Goal: Communication & Community: Answer question/provide support

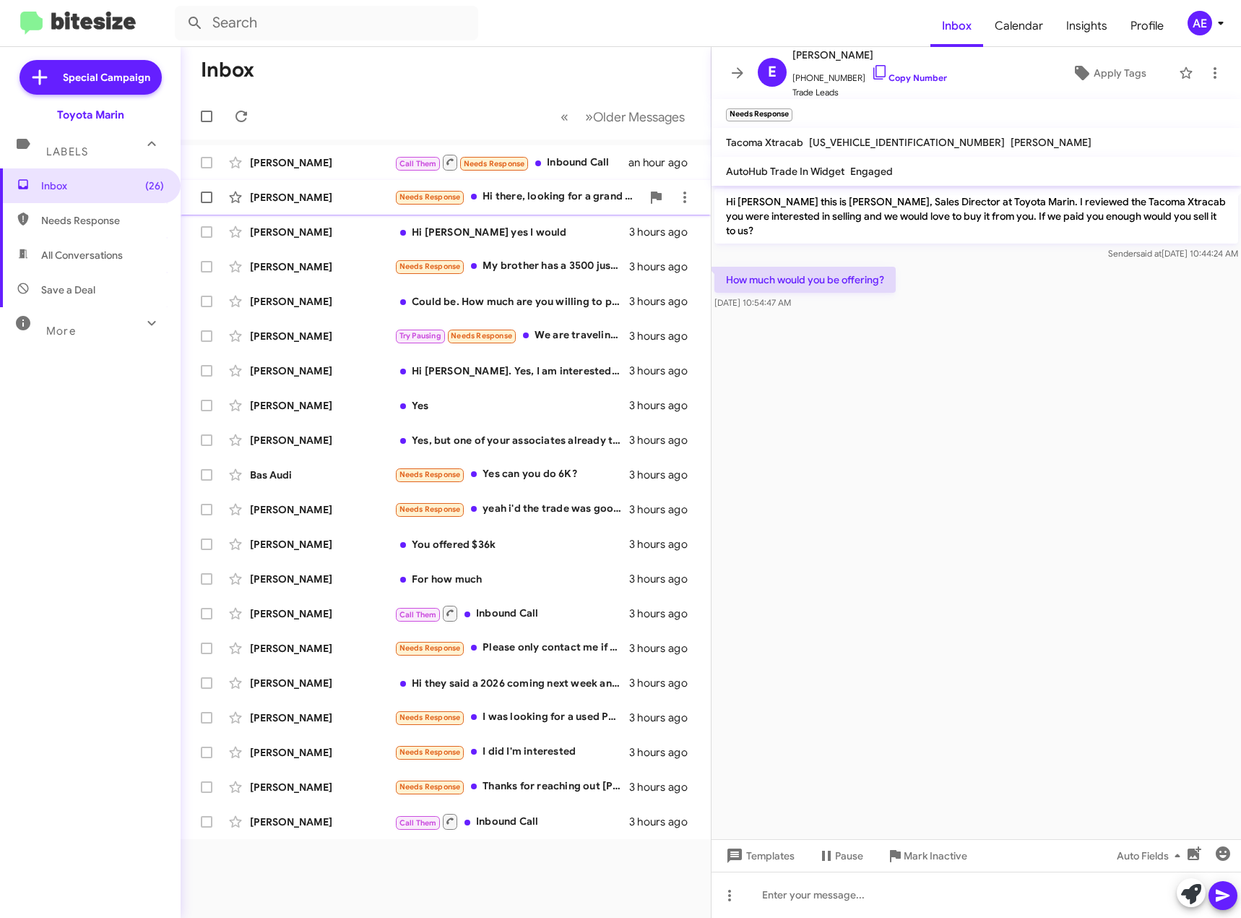
click at [543, 181] on span "[PERSON_NAME] Needs Response Hi there, looking for a grand highlander hybrid li…" at bounding box center [446, 197] width 530 height 35
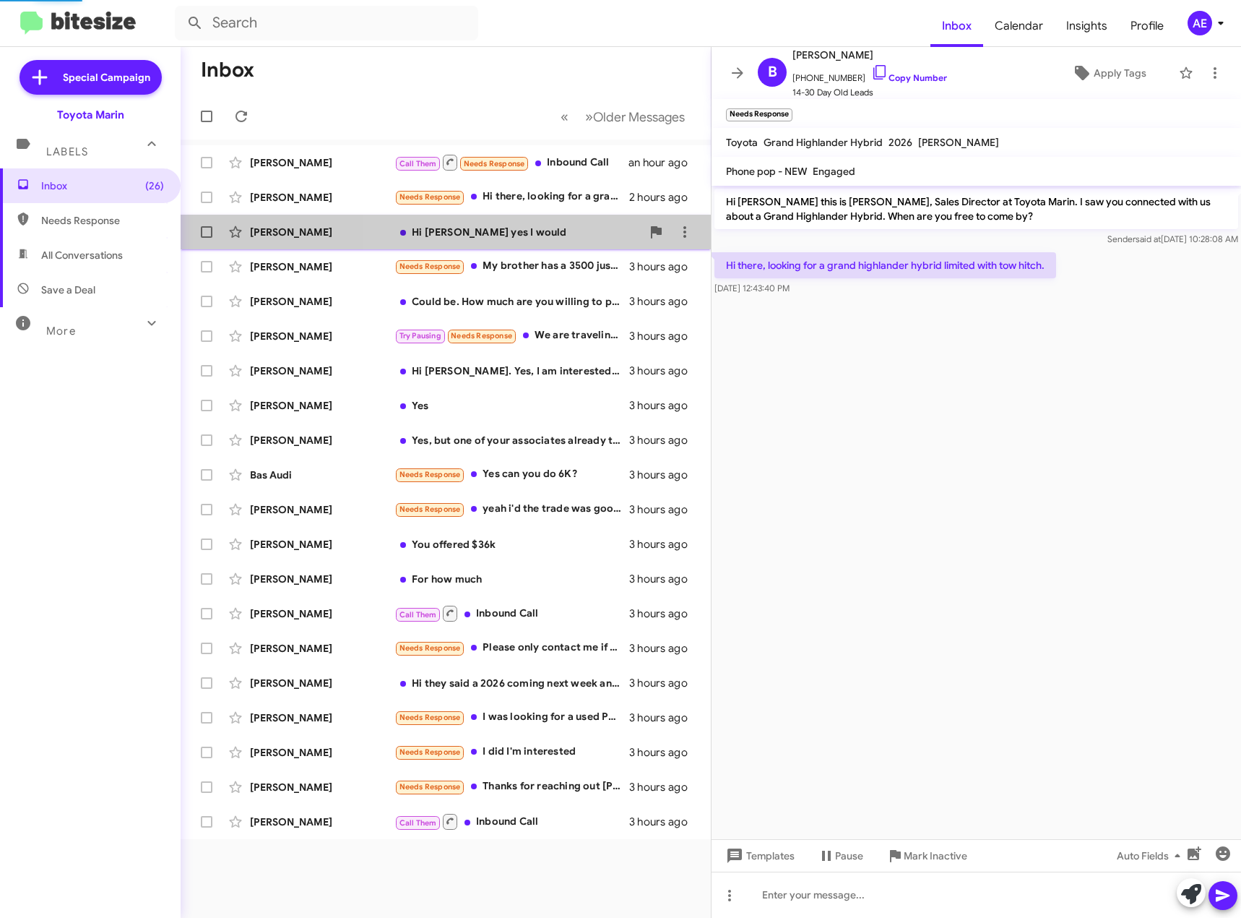
click at [541, 218] on div "[PERSON_NAME] Hi [PERSON_NAME] yes I would 3 hours ago" at bounding box center [445, 232] width 507 height 29
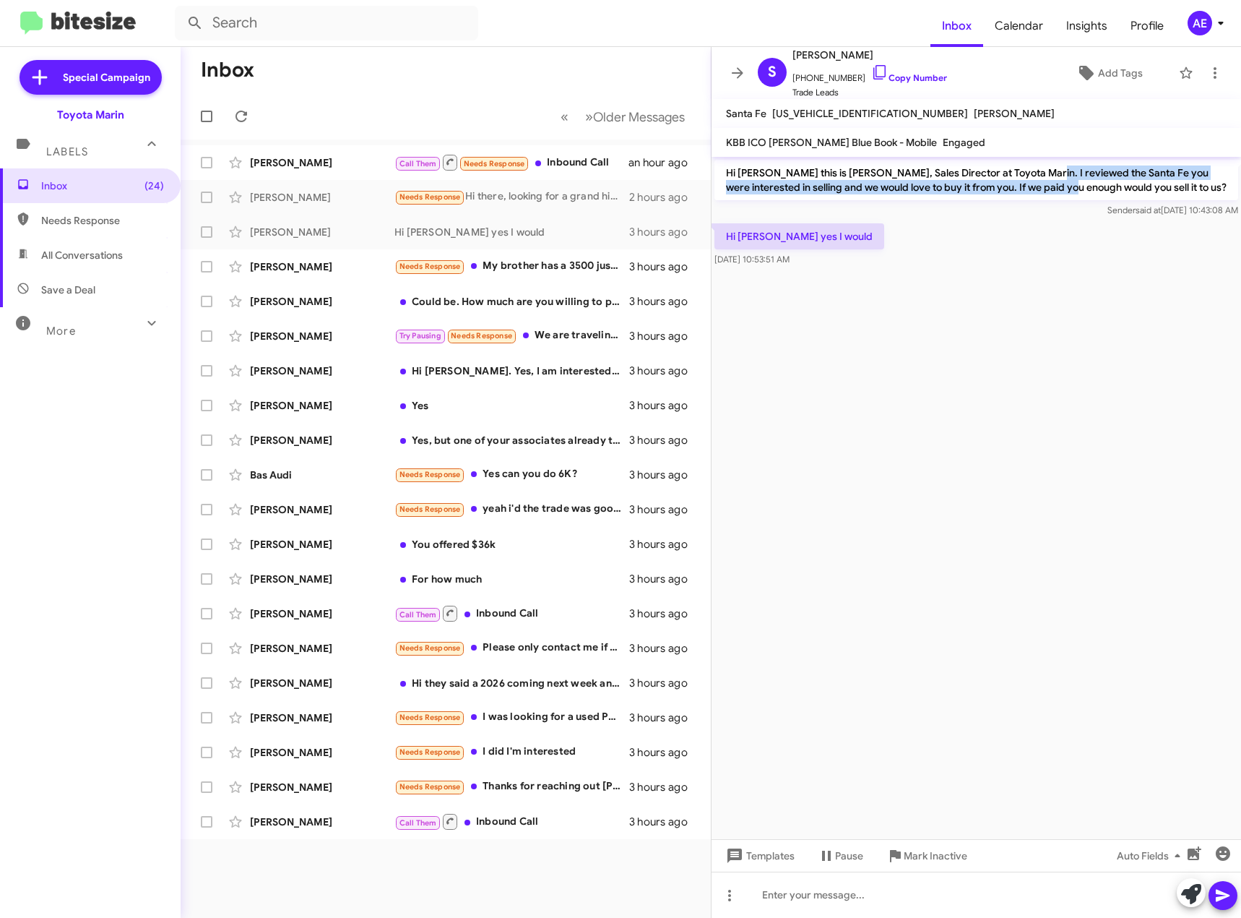
drag, startPoint x: 1024, startPoint y: 174, endPoint x: 1043, endPoint y: 189, distance: 24.3
click at [1043, 189] on p "Hi [PERSON_NAME] this is [PERSON_NAME], Sales Director at Toyota Marin. I revie…" at bounding box center [977, 180] width 524 height 40
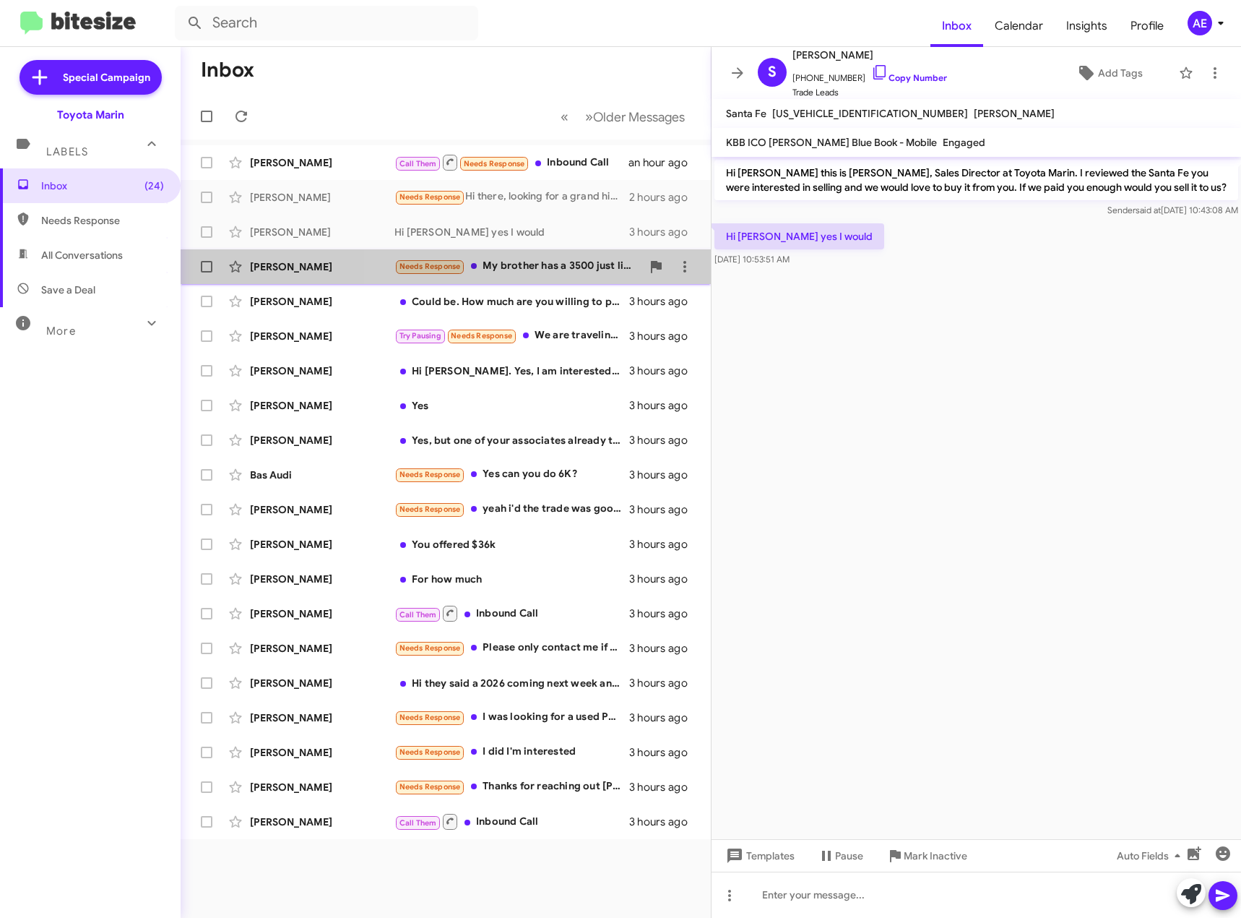
click at [558, 264] on div "Needs Response My brother has a 3500 just like mine with fewer miles and it's 2…" at bounding box center [518, 266] width 247 height 17
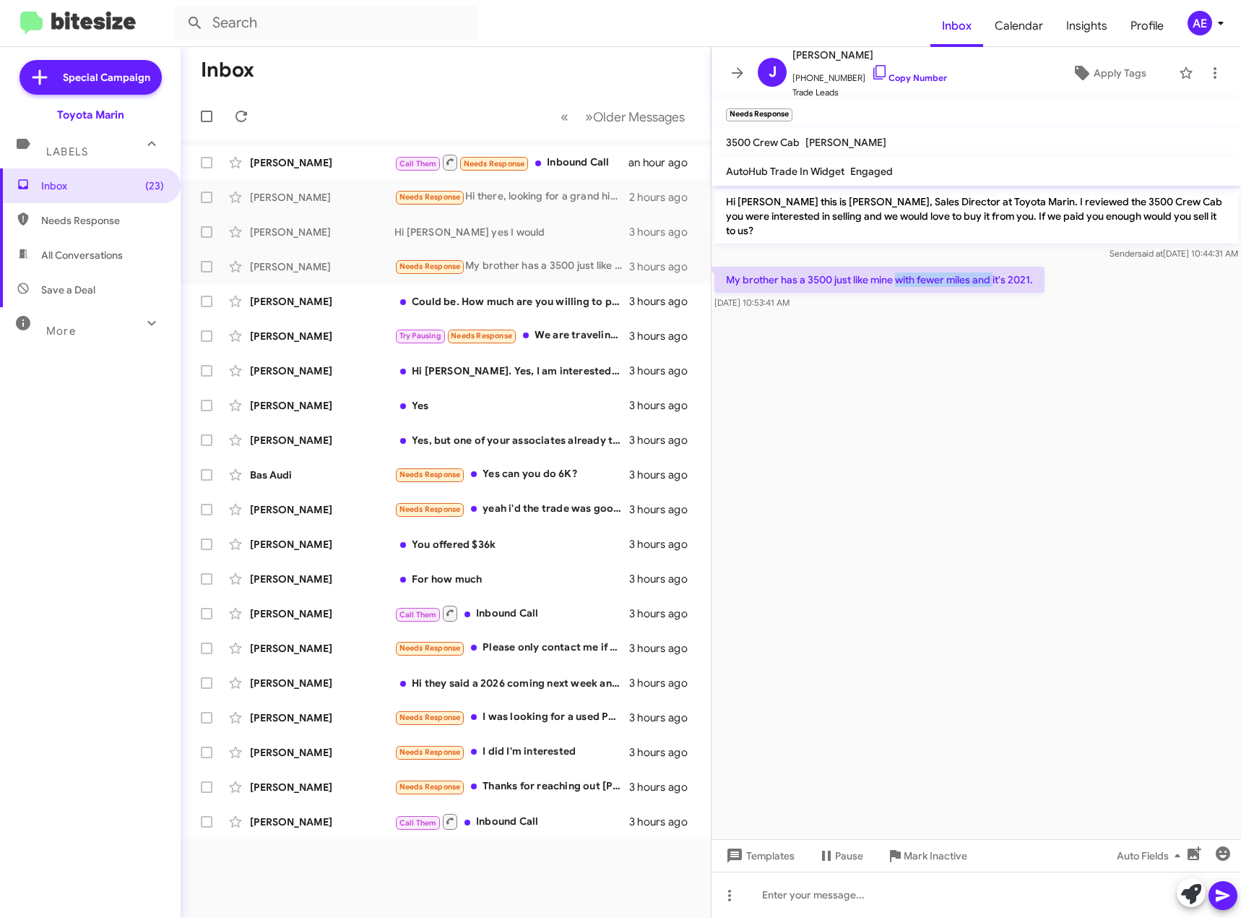
drag, startPoint x: 900, startPoint y: 267, endPoint x: 995, endPoint y: 265, distance: 94.7
click at [995, 267] on p "My brother has a 3500 just like mine with fewer miles and it's 2021." at bounding box center [880, 280] width 330 height 26
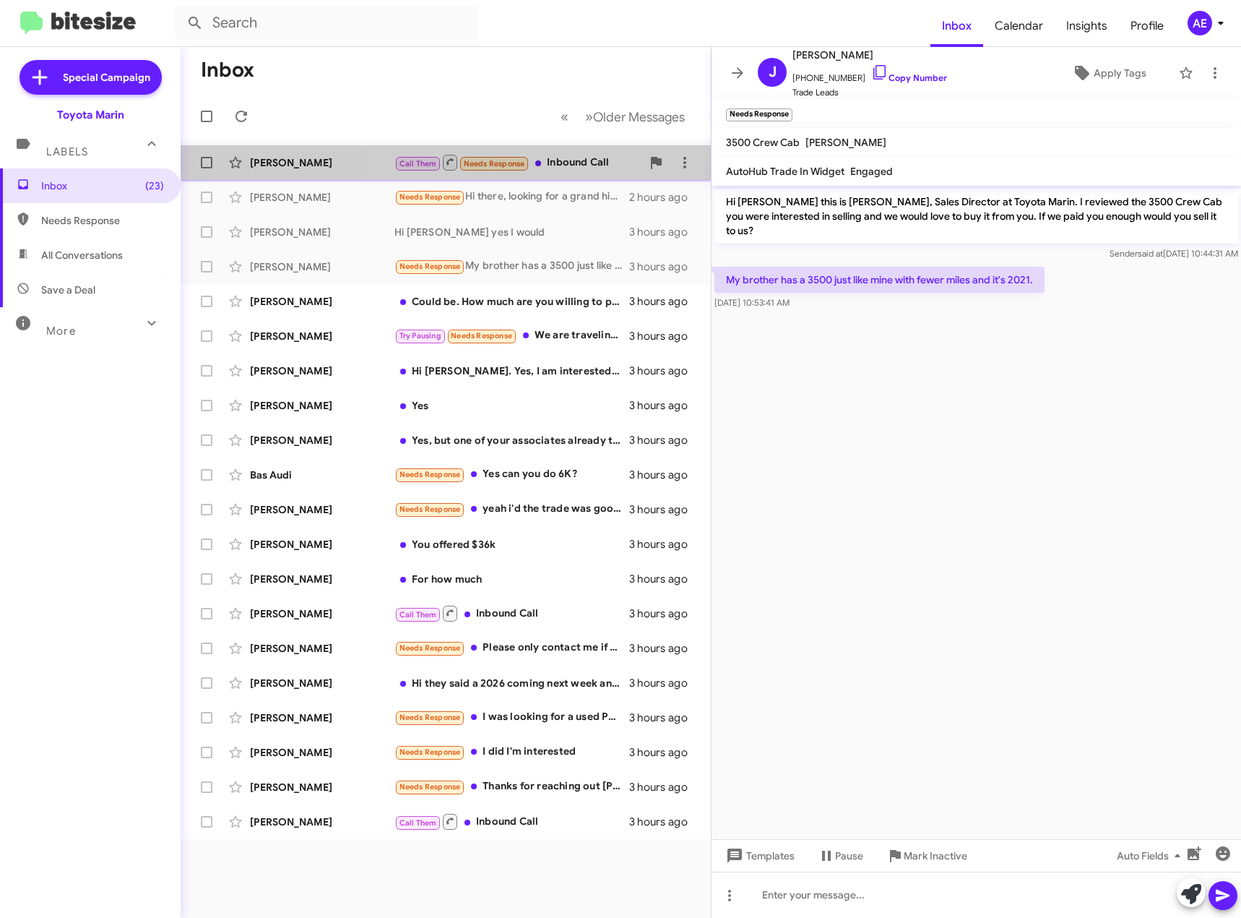
click at [507, 161] on span "Needs Response" at bounding box center [494, 163] width 61 height 9
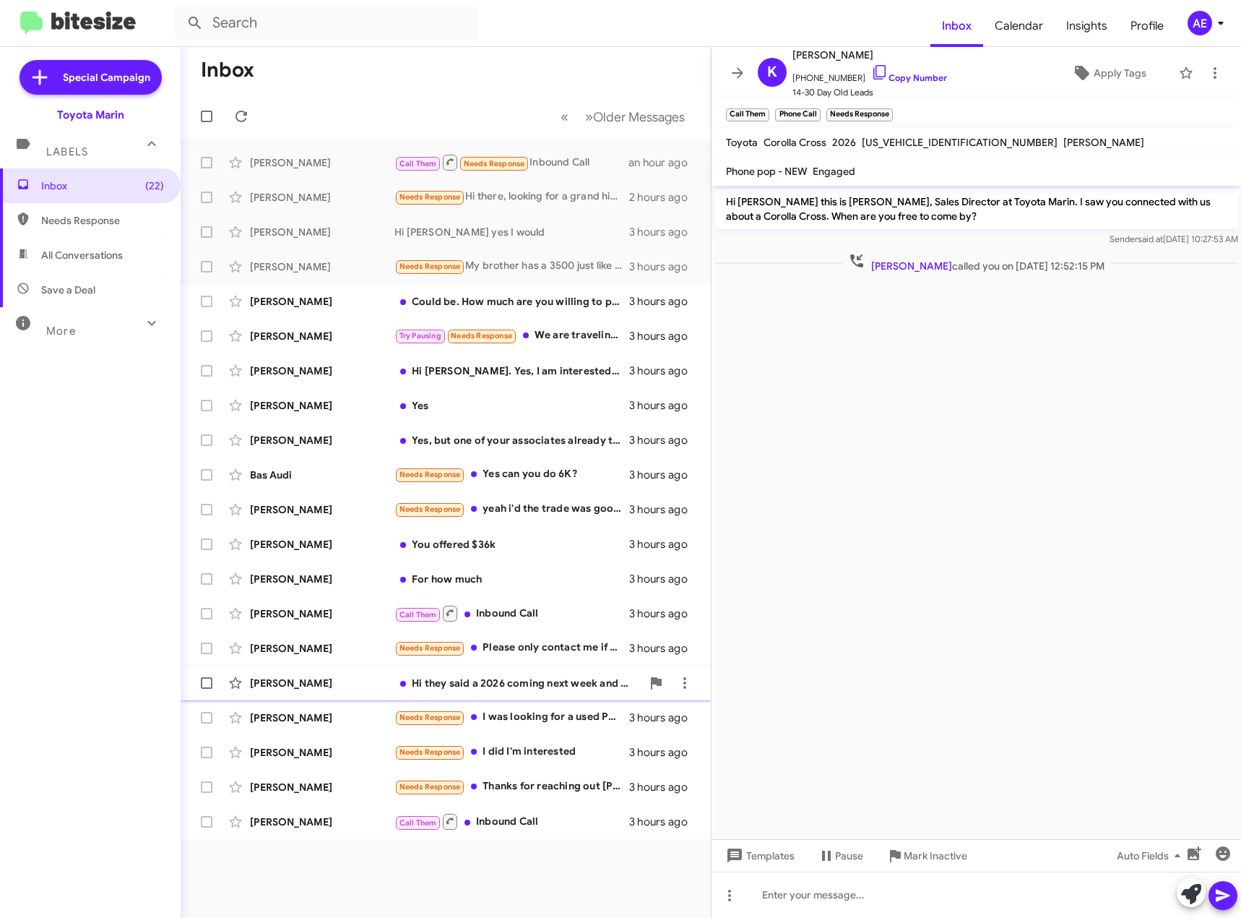
click at [534, 687] on div "Hi they said a 2026 coming next week and will contact me when the car is availa…" at bounding box center [518, 683] width 247 height 14
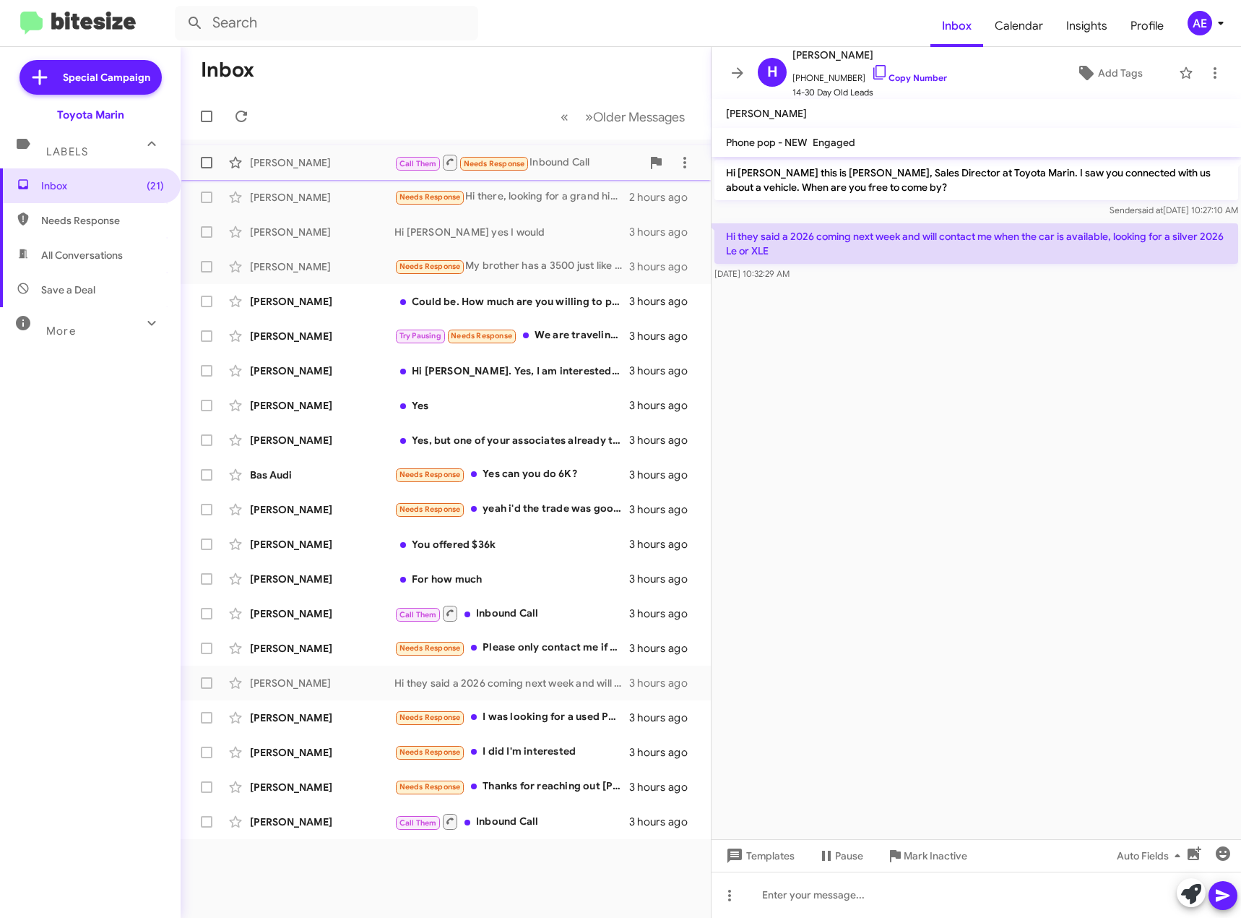
click at [551, 167] on div "Call Them Needs Response Inbound Call" at bounding box center [518, 162] width 247 height 18
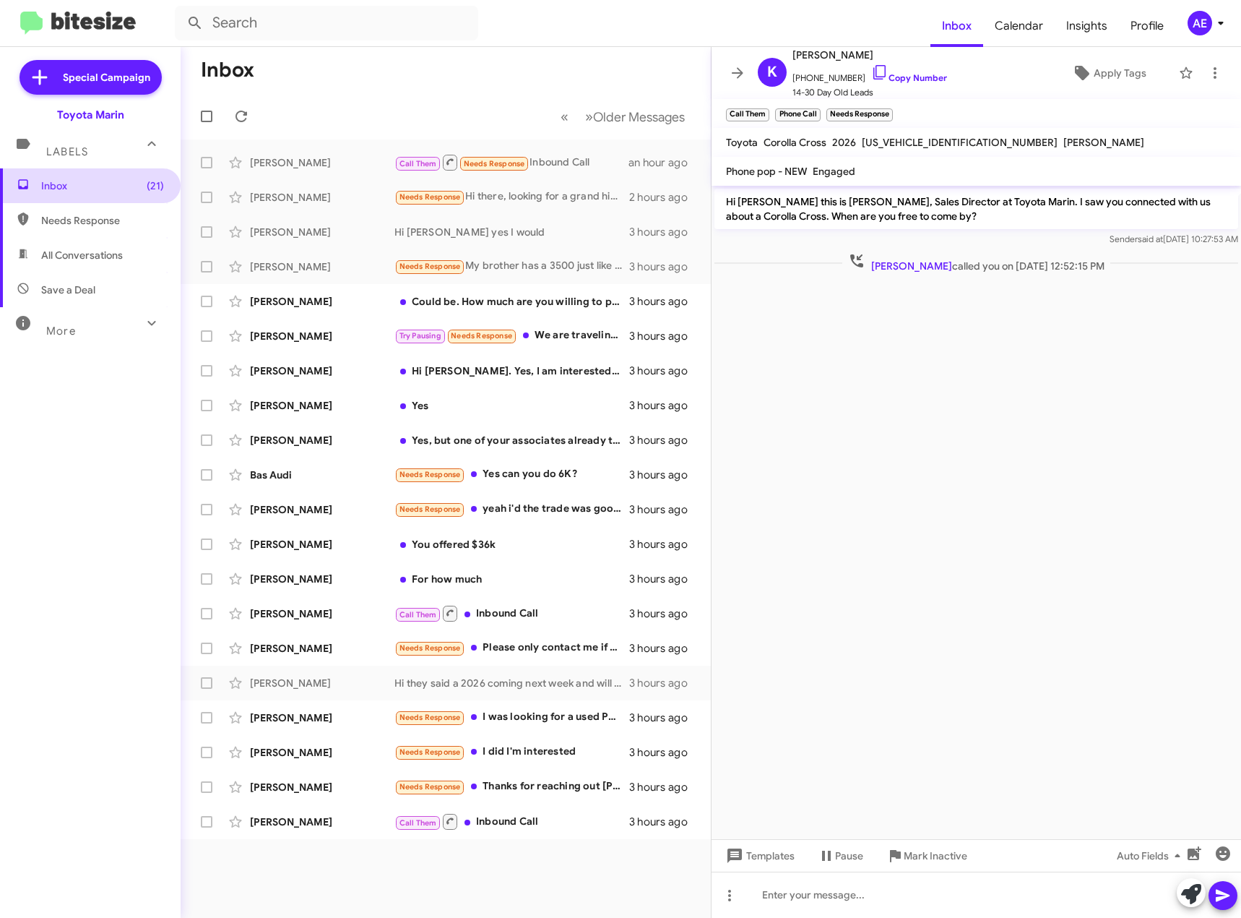
click at [79, 183] on span "Inbox (21)" at bounding box center [102, 185] width 123 height 14
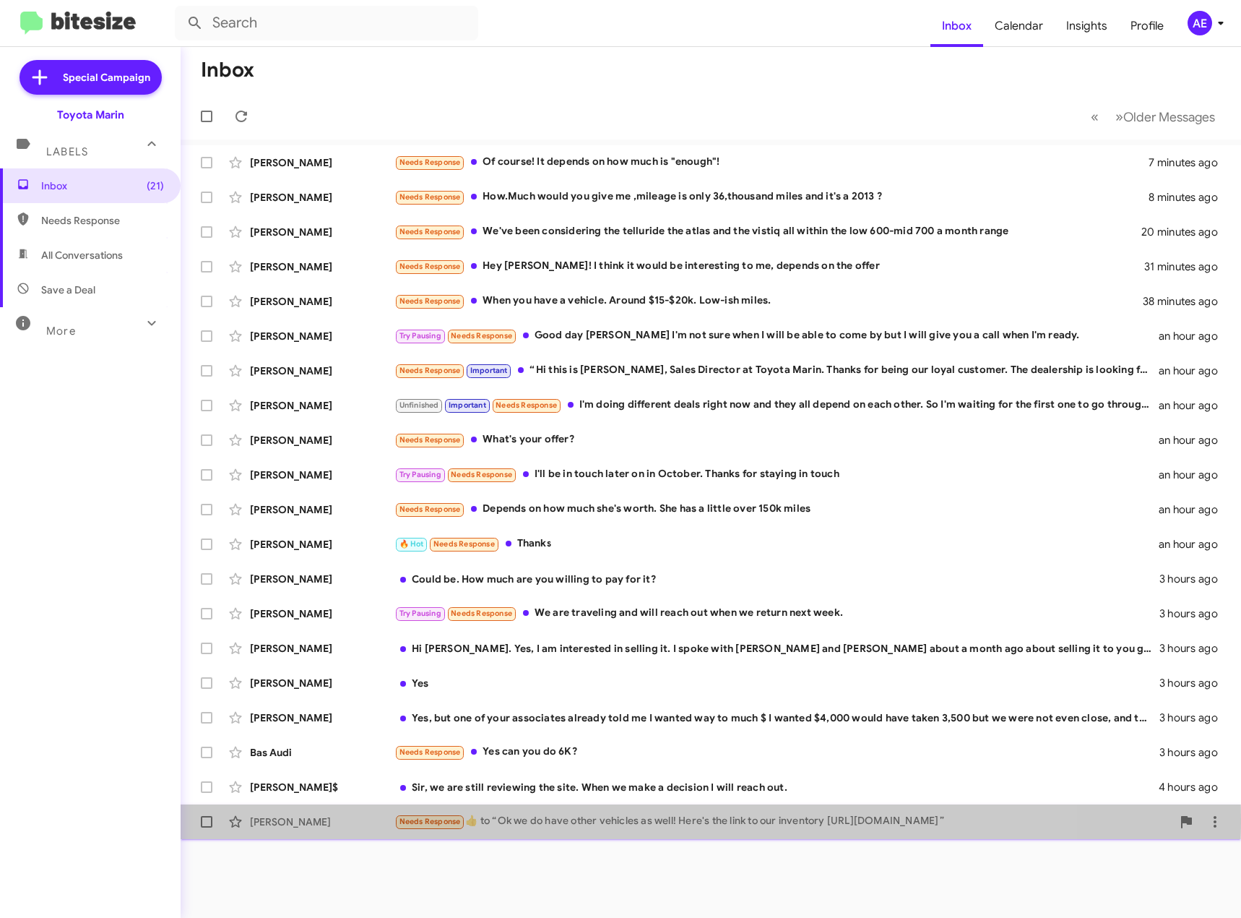
click at [333, 819] on div "[PERSON_NAME]" at bounding box center [322, 821] width 145 height 14
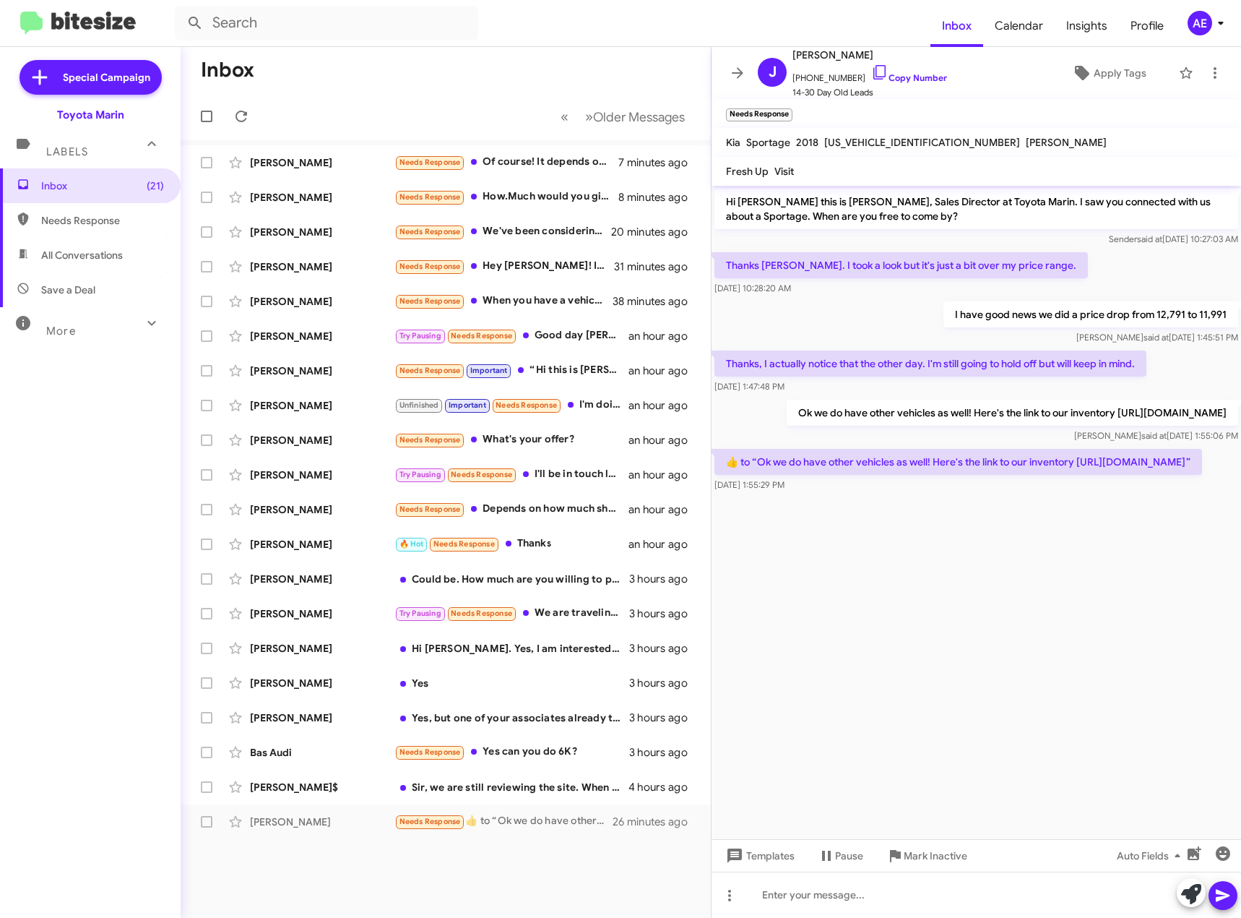
click at [1051, 554] on cdk-virtual-scroll-viewport "Hi [PERSON_NAME] this is [PERSON_NAME], Sales Director at Toyota Marin. I saw y…" at bounding box center [977, 512] width 530 height 653
click at [528, 772] on div "[PERSON_NAME]$ Sir, we are still reviewing the site. When we make a decision I …" at bounding box center [445, 786] width 507 height 29
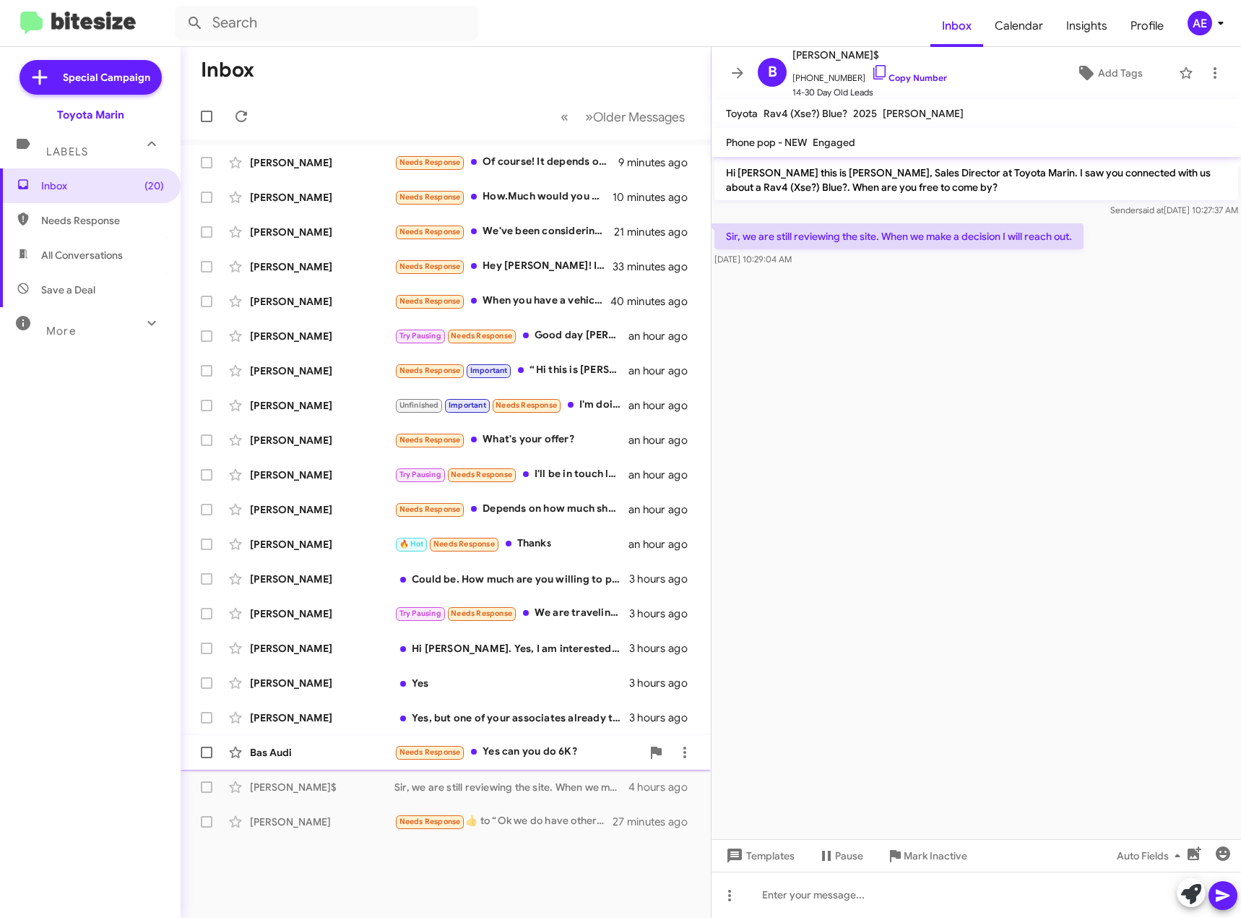
click at [528, 745] on div "Needs Response Yes can you do 6K?" at bounding box center [518, 752] width 247 height 17
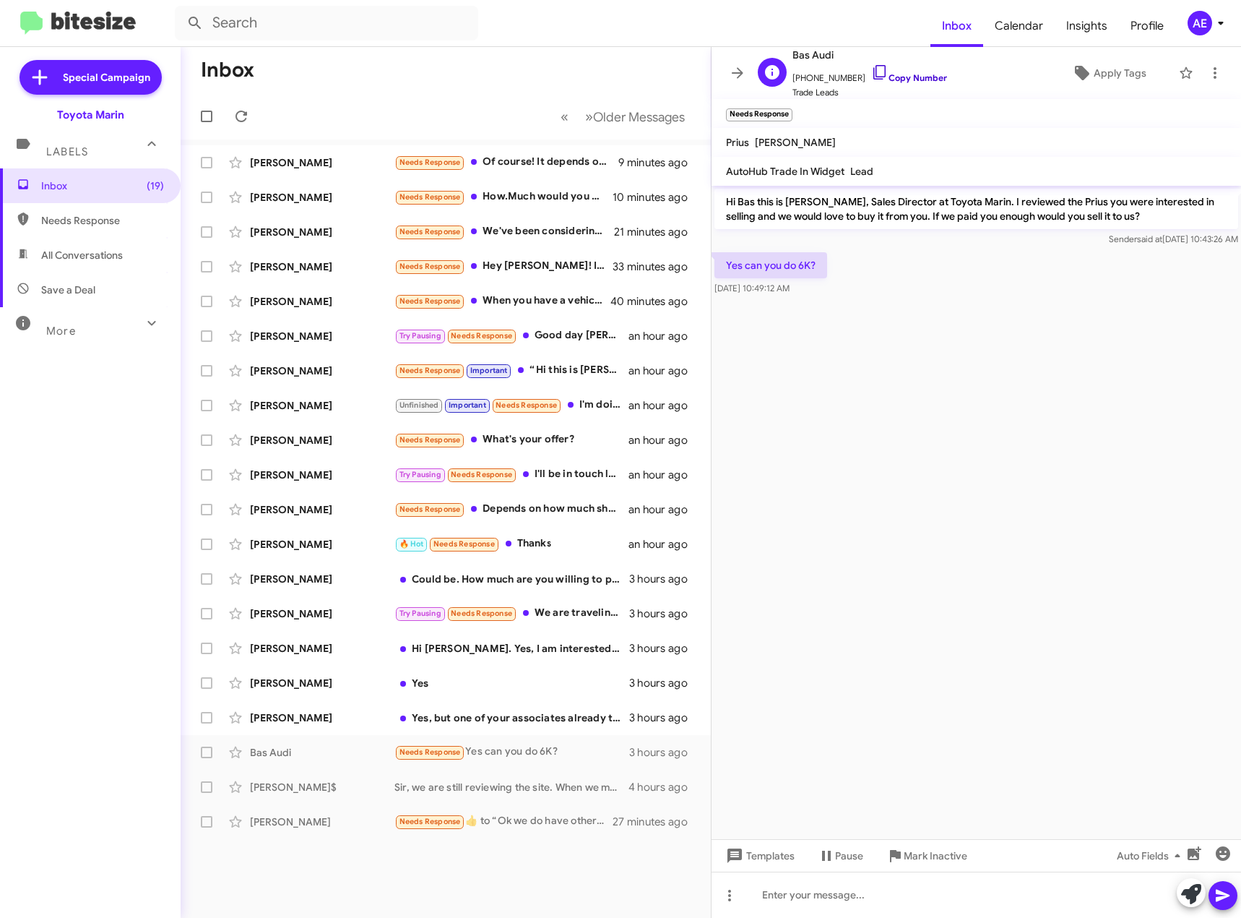
click at [912, 82] on link "Copy Number" at bounding box center [909, 77] width 76 height 11
click at [364, 720] on div "[PERSON_NAME]" at bounding box center [322, 717] width 145 height 14
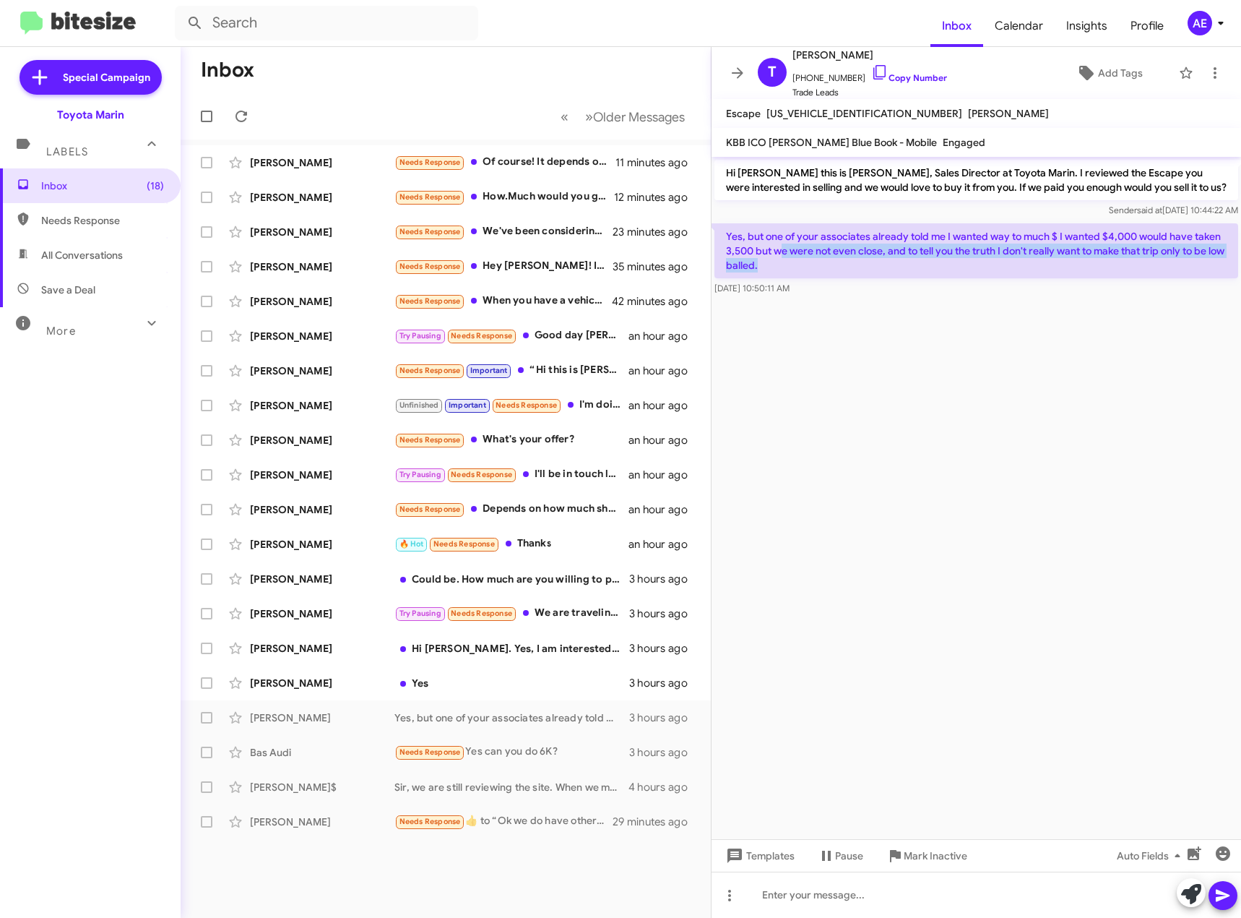
drag, startPoint x: 784, startPoint y: 250, endPoint x: 972, endPoint y: 258, distance: 188.0
click at [972, 258] on p "Yes, but one of your associates already told me I wanted way to much $ I wanted…" at bounding box center [977, 250] width 524 height 55
click at [913, 79] on link "Copy Number" at bounding box center [909, 77] width 76 height 11
copy p "e were not even close, and to tell you the truth I don't really want to make th…"
